Goal: Find specific page/section: Find specific page/section

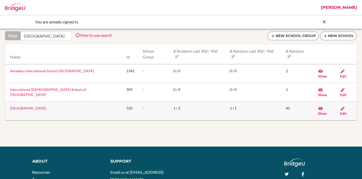
type input "[GEOGRAPHIC_DATA]"
click at [42, 106] on link "[GEOGRAPHIC_DATA]" at bounding box center [28, 108] width 36 height 4
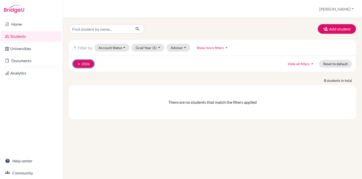
click at [78, 63] on icon "clear" at bounding box center [79, 64] width 4 height 4
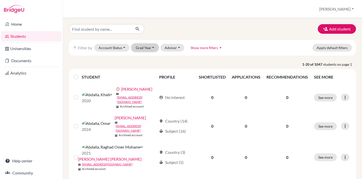
click at [148, 51] on button "Grad Year" at bounding box center [145, 48] width 27 height 8
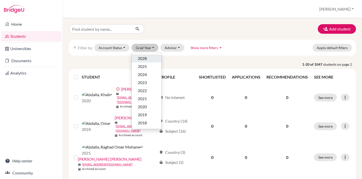
click at [145, 58] on span "2028" at bounding box center [142, 58] width 9 height 6
